Goal: Transaction & Acquisition: Purchase product/service

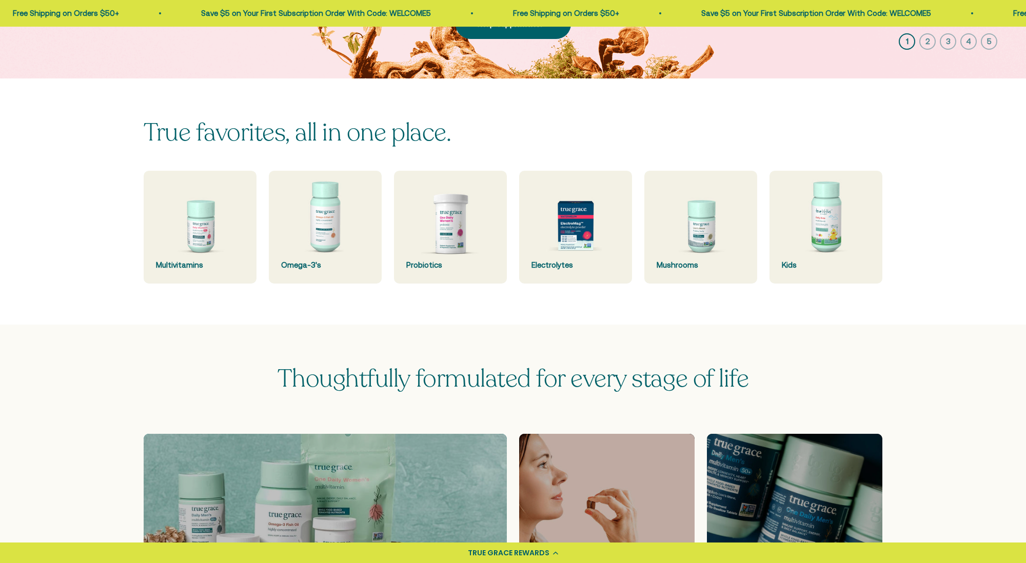
scroll to position [236, 0]
click at [705, 230] on img at bounding box center [699, 226] width 119 height 119
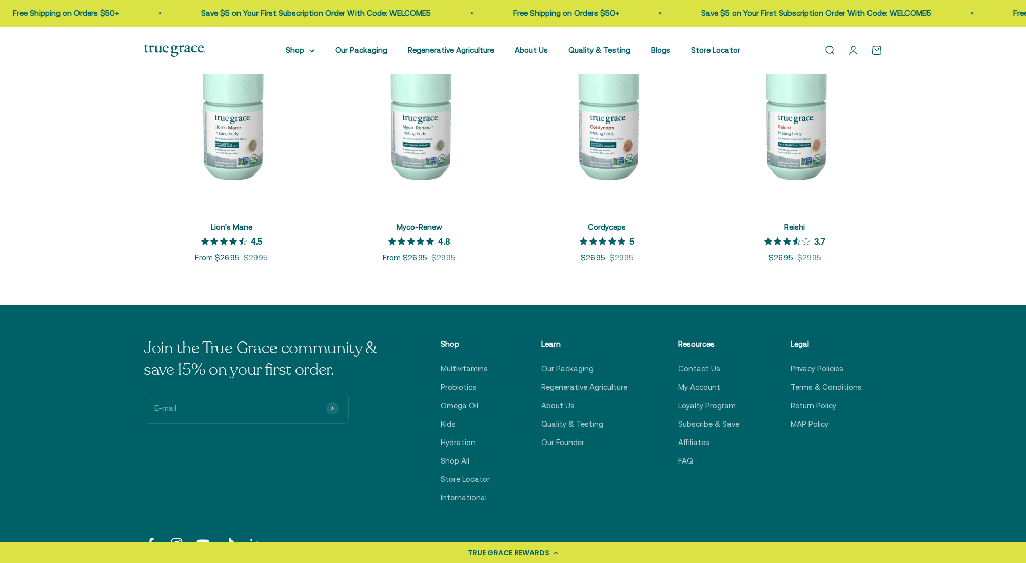
scroll to position [264, 0]
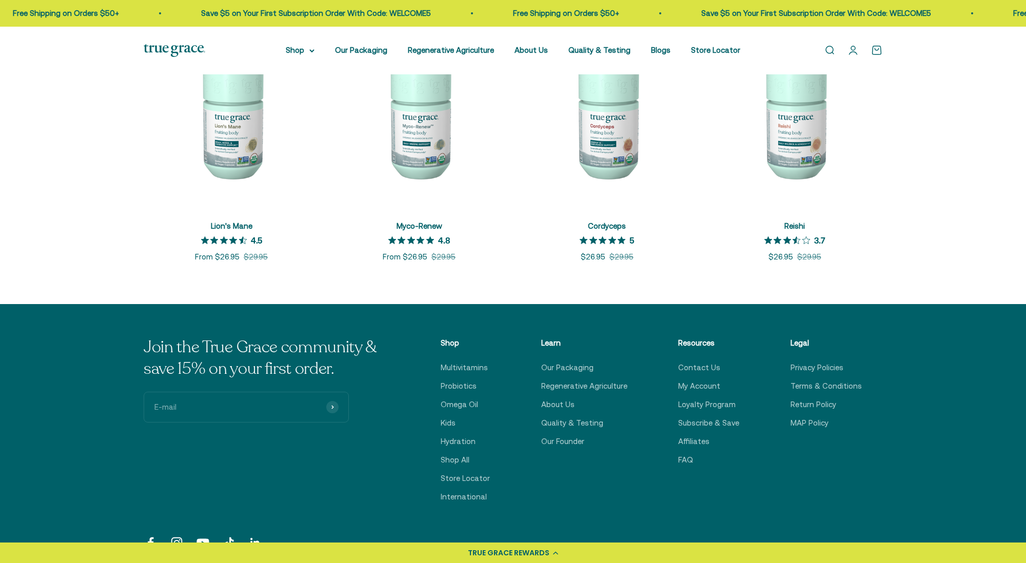
click at [628, 115] on img at bounding box center [606, 120] width 175 height 175
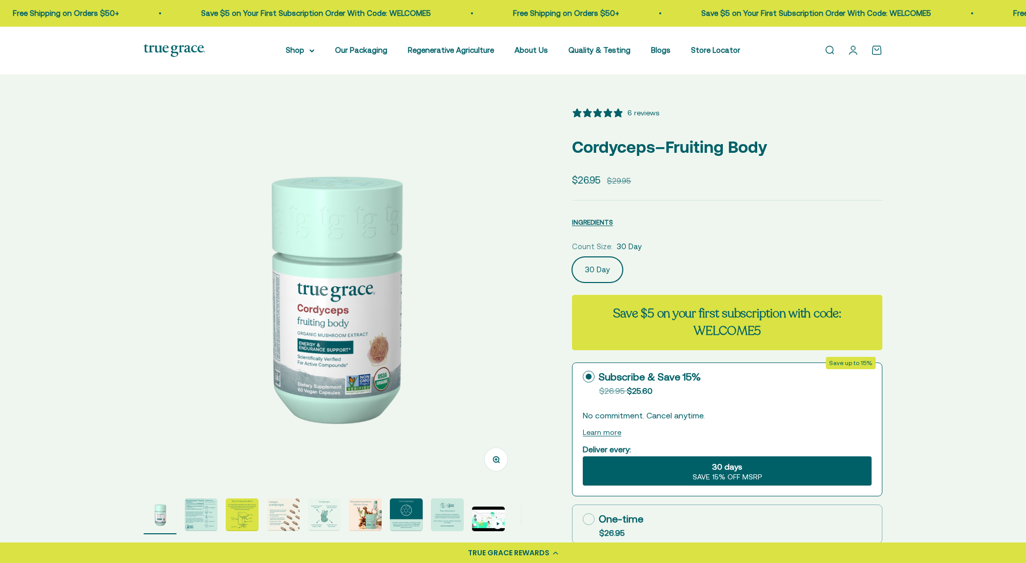
select select "3"
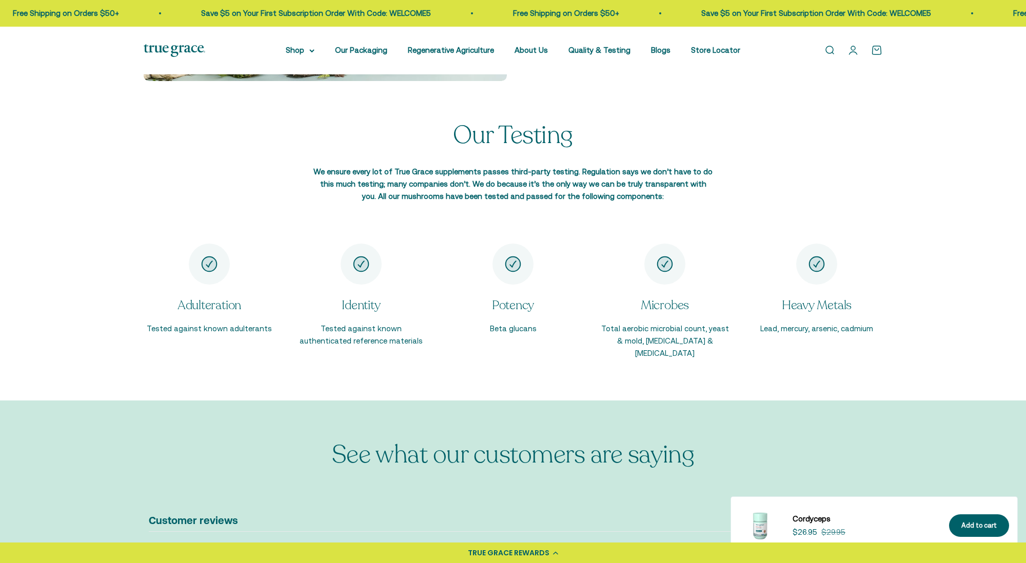
scroll to position [1838, 0]
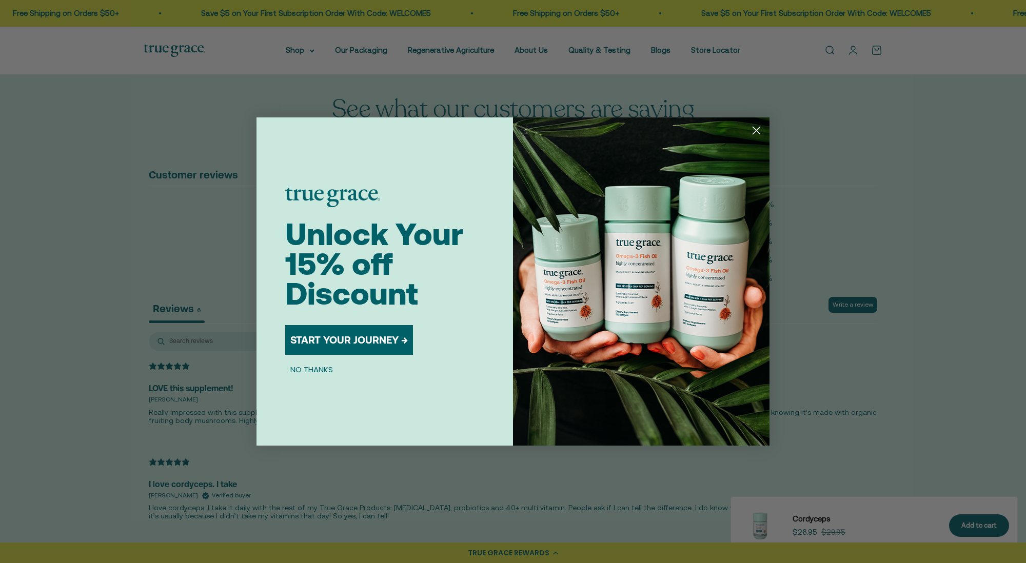
click at [758, 130] on circle "Close dialog" at bounding box center [756, 130] width 17 height 17
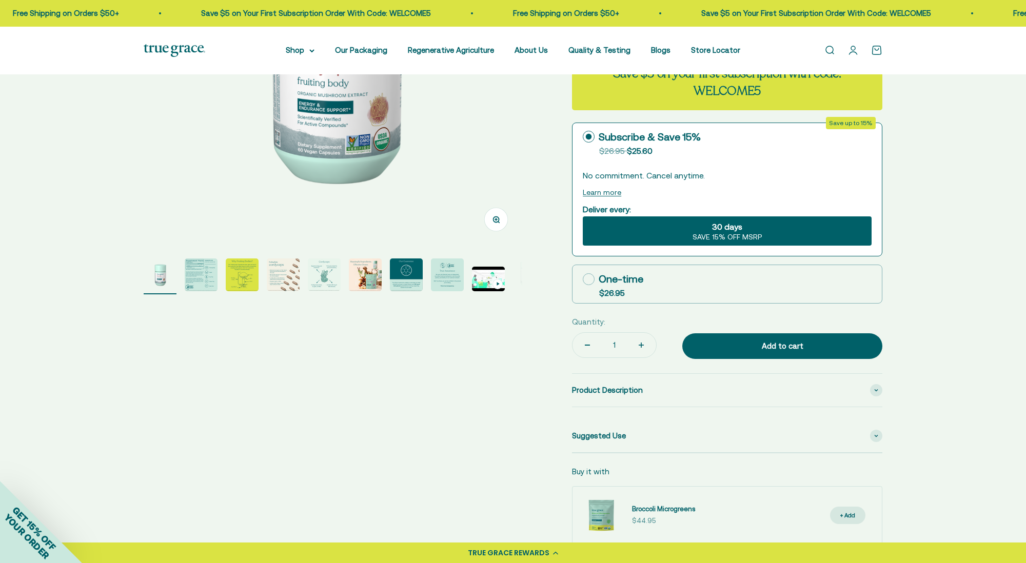
scroll to position [0, 0]
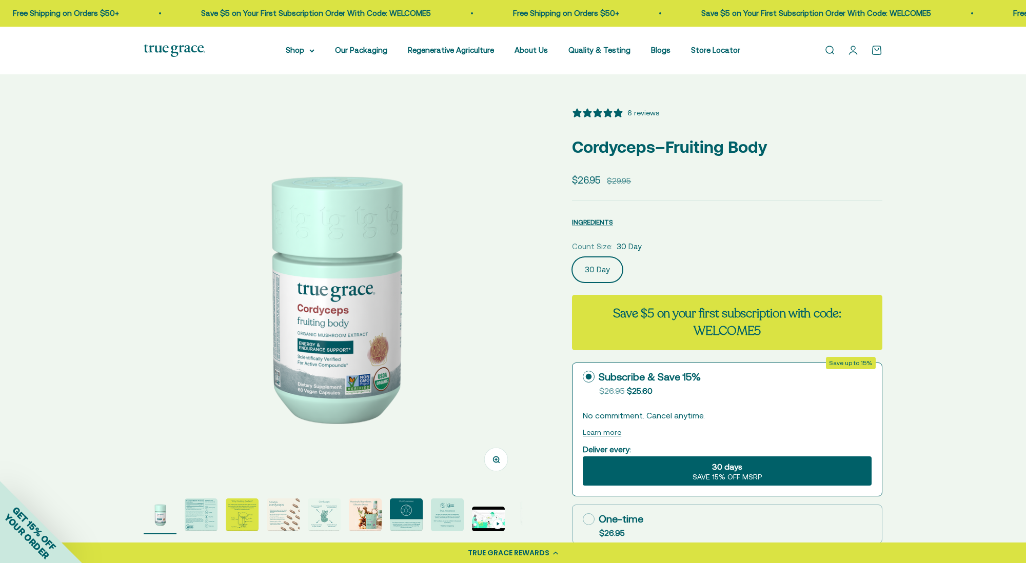
click at [160, 124] on img at bounding box center [333, 296] width 379 height 379
